Goal: Task Accomplishment & Management: Manage account settings

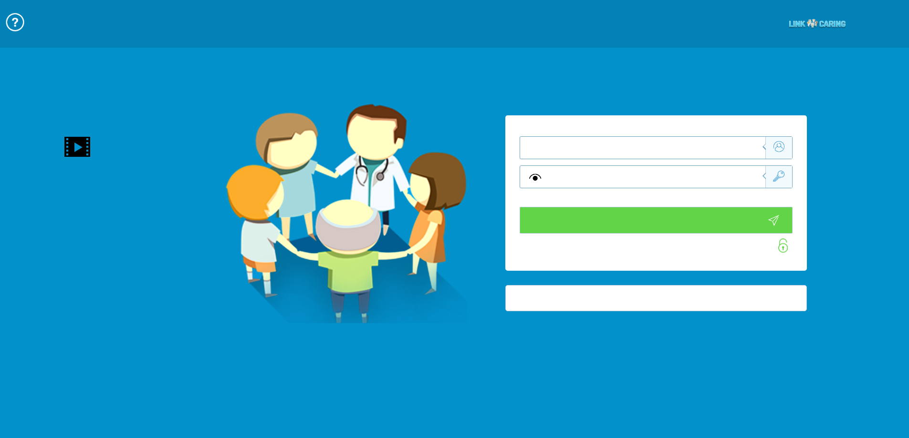
type input "התחבר עכשיו"
type input "עדיין לא? צור חשבון!"
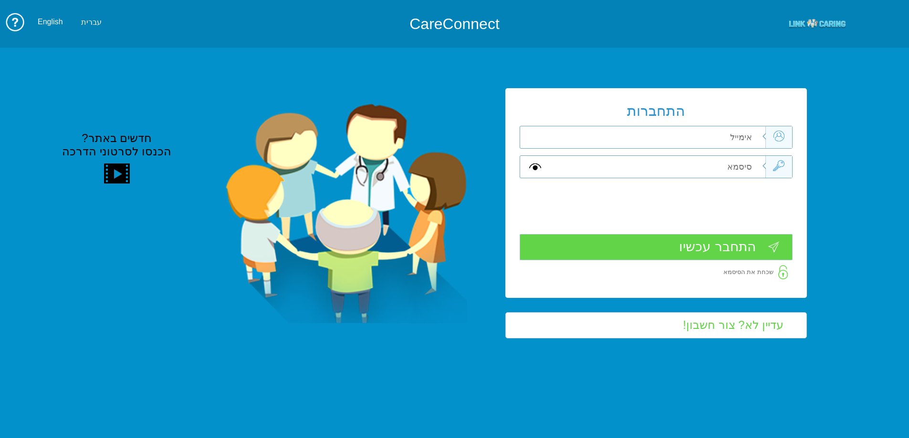
click at [715, 133] on input "text" at bounding box center [656, 137] width 215 height 22
type input "hila.krasno@gmail.com"
type input "A"
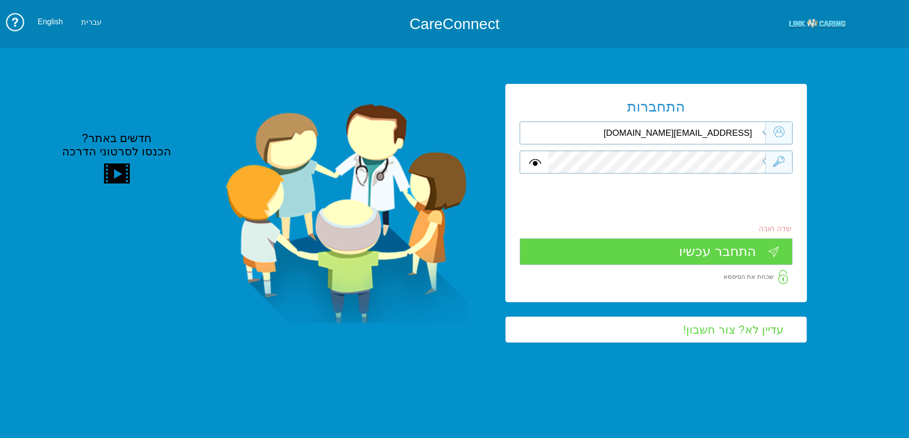
drag, startPoint x: 713, startPoint y: 130, endPoint x: 735, endPoint y: 129, distance: 22.0
click at [735, 129] on input "hila.krasno@gmail.com" at bounding box center [656, 133] width 215 height 22
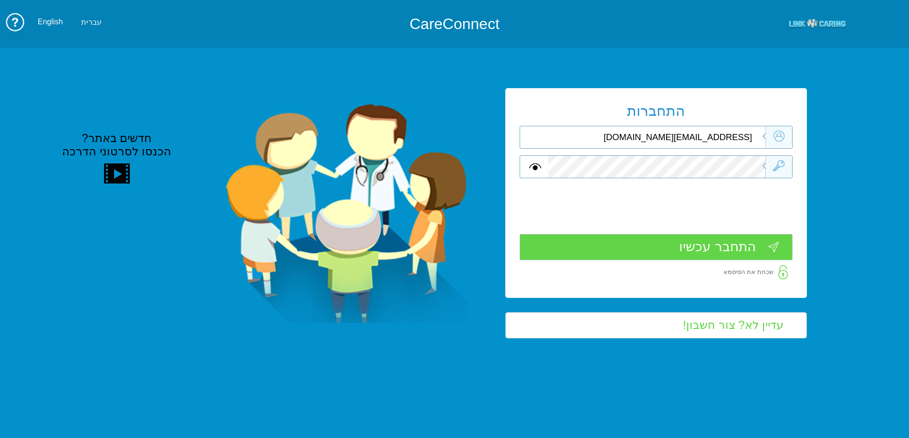
type input "[EMAIL_ADDRESS][DOMAIN_NAME]"
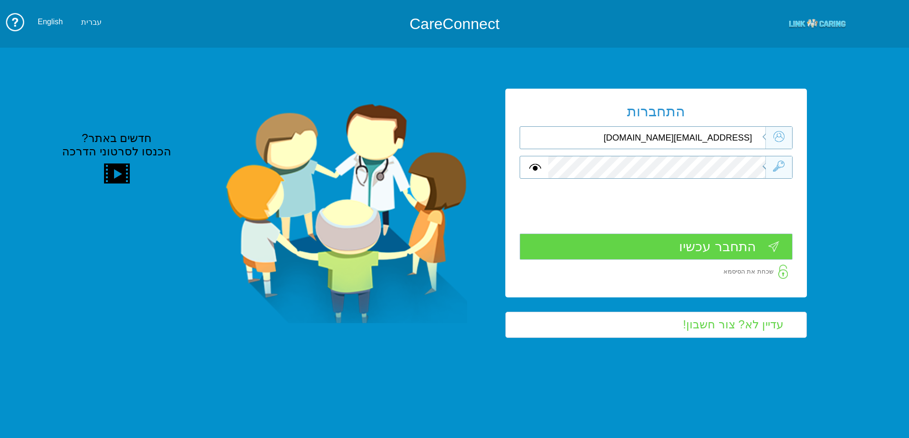
click at [734, 249] on input "התחבר עכשיו" at bounding box center [655, 247] width 273 height 26
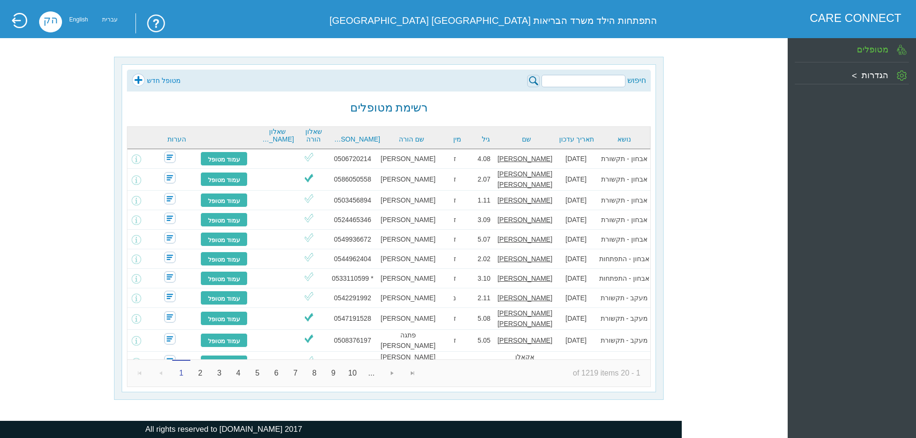
click at [612, 77] on input "search" at bounding box center [583, 81] width 84 height 12
type input "[PERSON_NAME]"
click at [530, 79] on img at bounding box center [533, 81] width 12 height 12
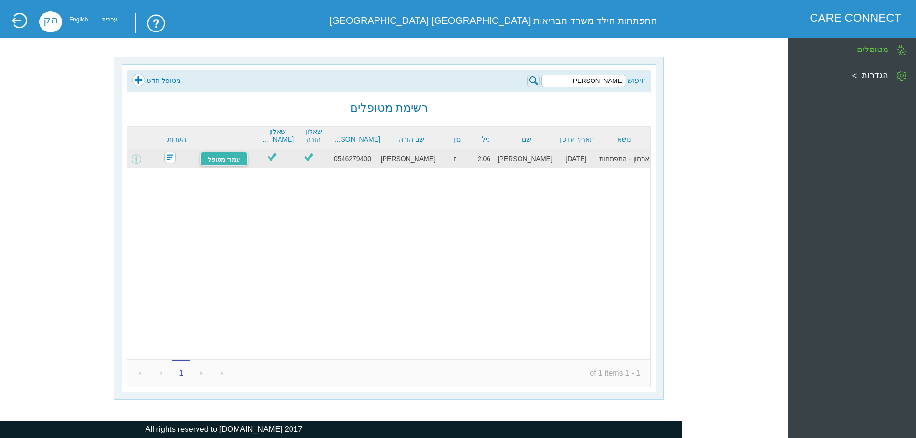
click at [243, 165] on link "עמוד מטופל" at bounding box center [224, 159] width 48 height 14
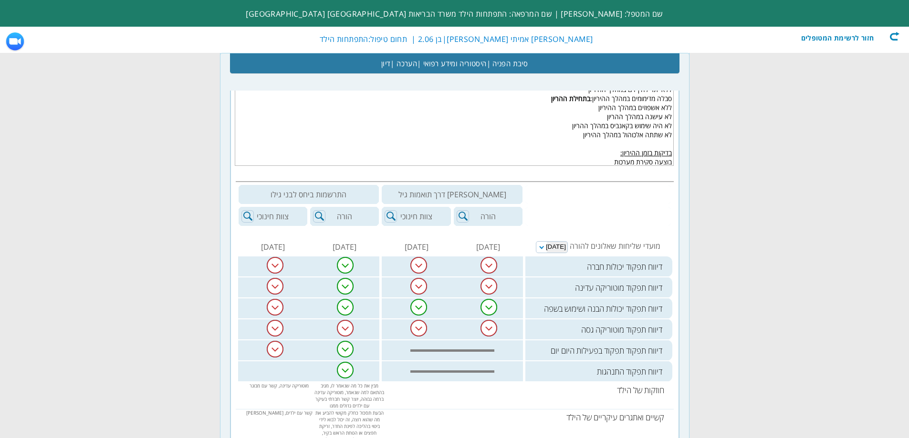
scroll to position [238, 0]
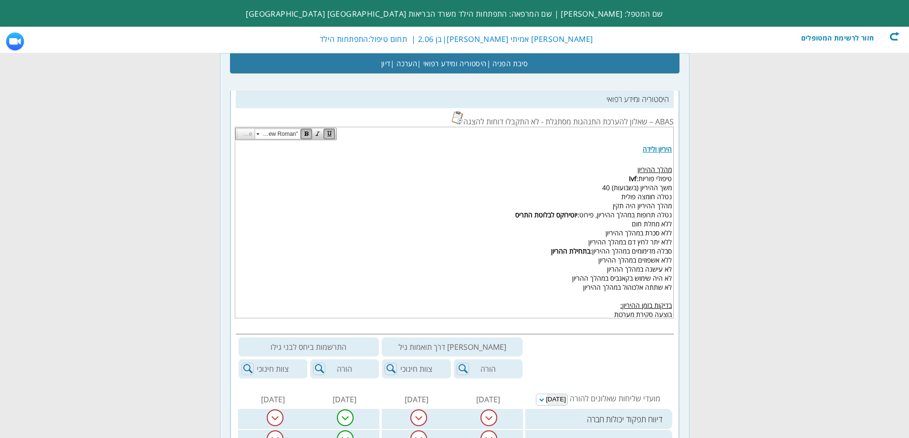
click at [896, 38] on div "חזור לרשימת המטופלים" at bounding box center [844, 36] width 110 height 10
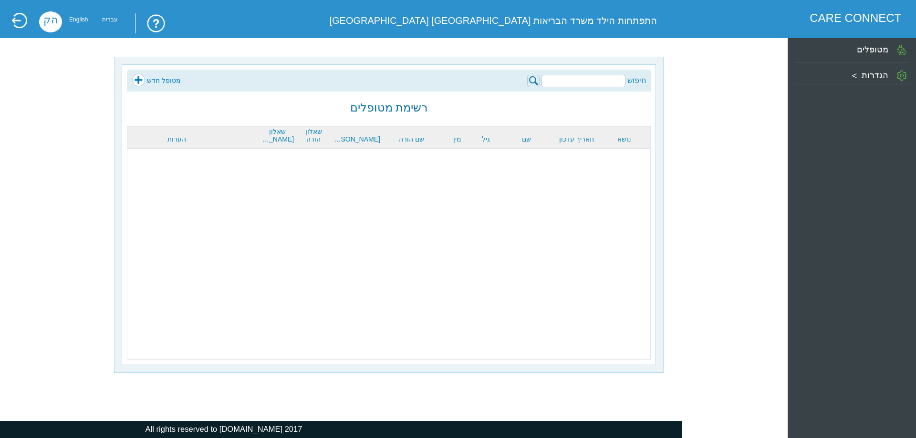
click at [583, 77] on input "search" at bounding box center [583, 81] width 84 height 12
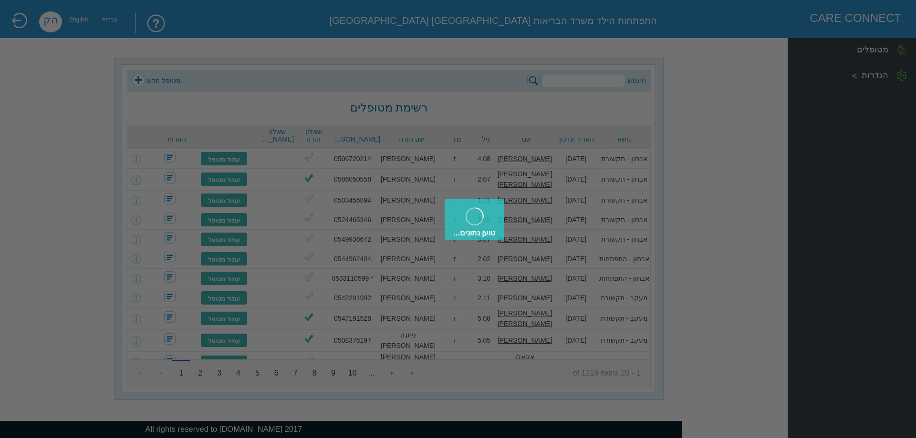
type input "כרמל אמיתי"
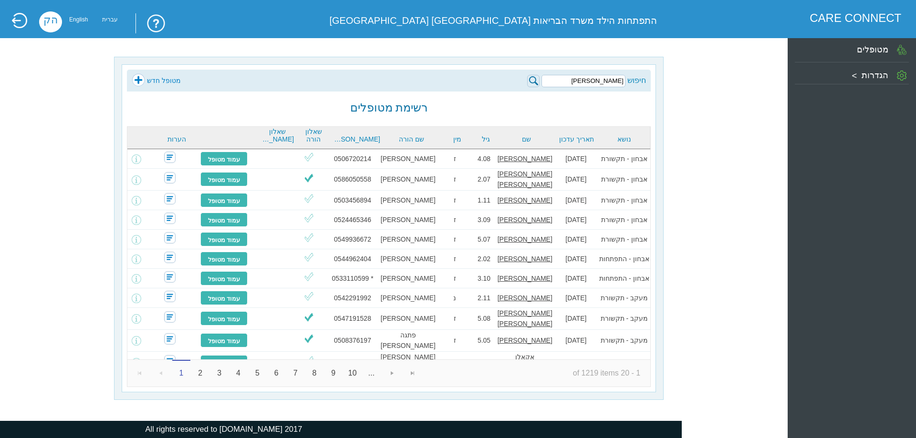
click at [535, 83] on img at bounding box center [533, 81] width 12 height 12
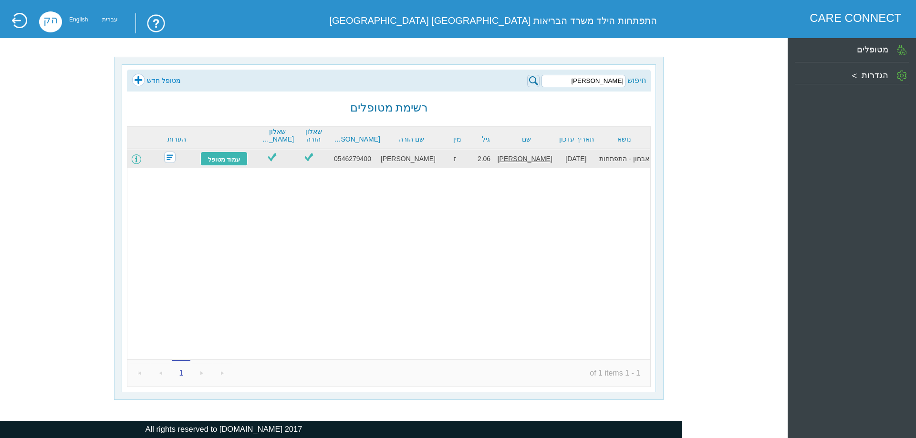
click at [145, 159] on td at bounding box center [136, 158] width 18 height 19
click at [141, 159] on span at bounding box center [137, 160] width 10 height 10
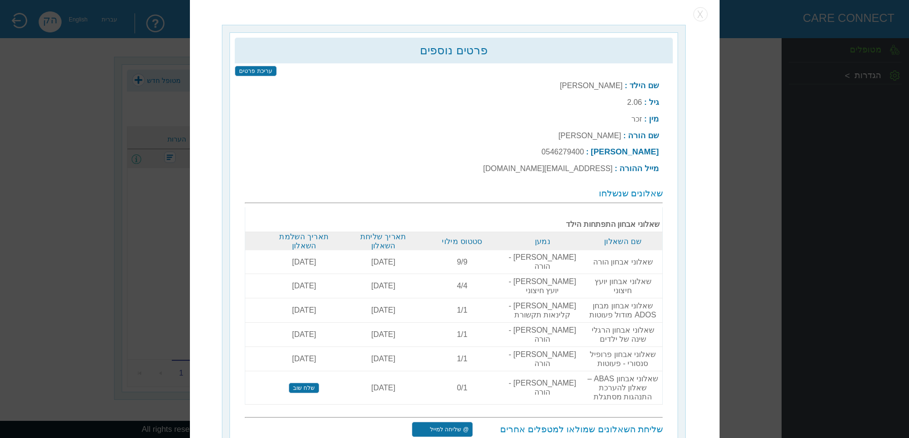
scroll to position [3, 0]
